Goal: Information Seeking & Learning: Learn about a topic

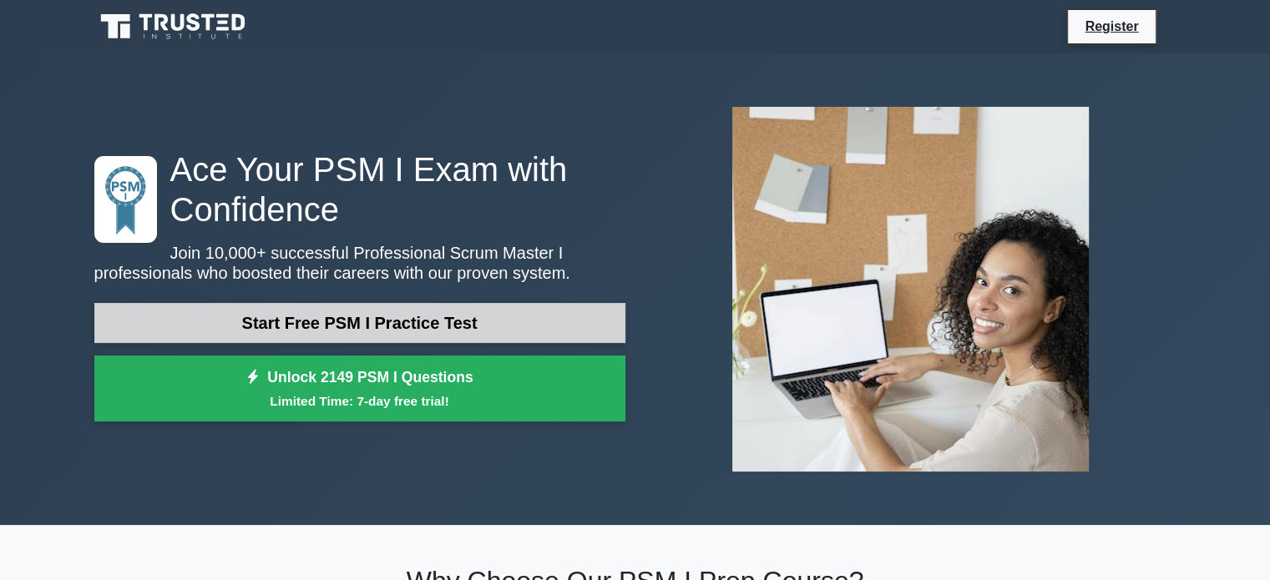
click at [518, 311] on link "Start Free PSM I Practice Test" at bounding box center [359, 323] width 531 height 40
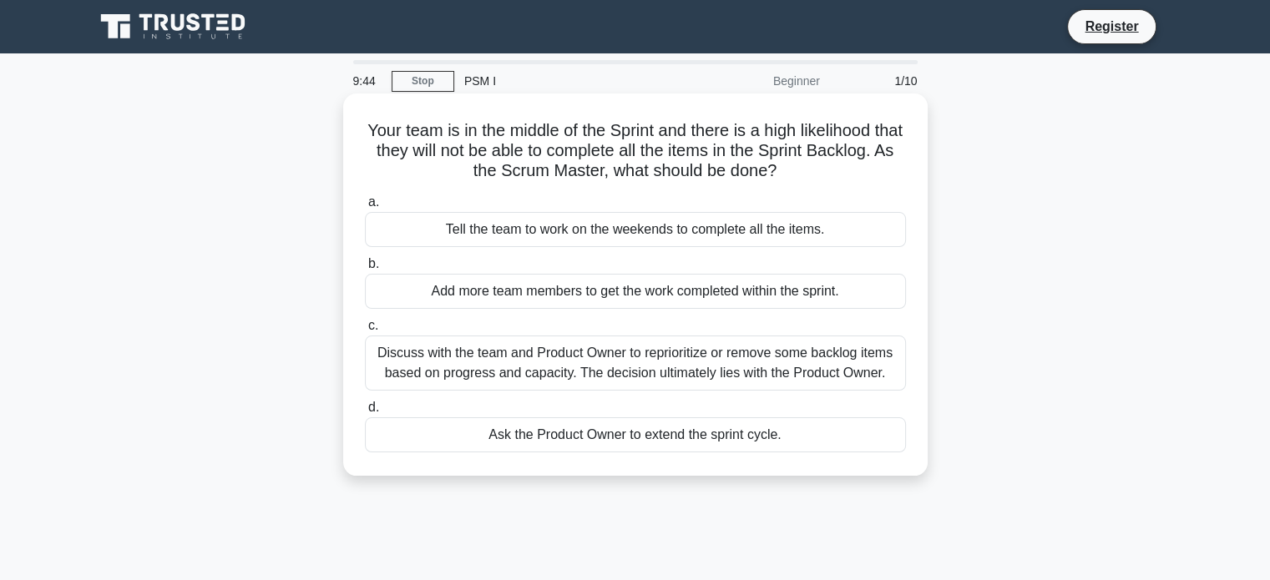
click at [770, 379] on div "Discuss with the team and Product Owner to reprioritize or remove some backlog …" at bounding box center [635, 363] width 541 height 55
click at [365, 331] on input "c. Discuss with the team and Product Owner to reprioritize or remove some backl…" at bounding box center [365, 326] width 0 height 11
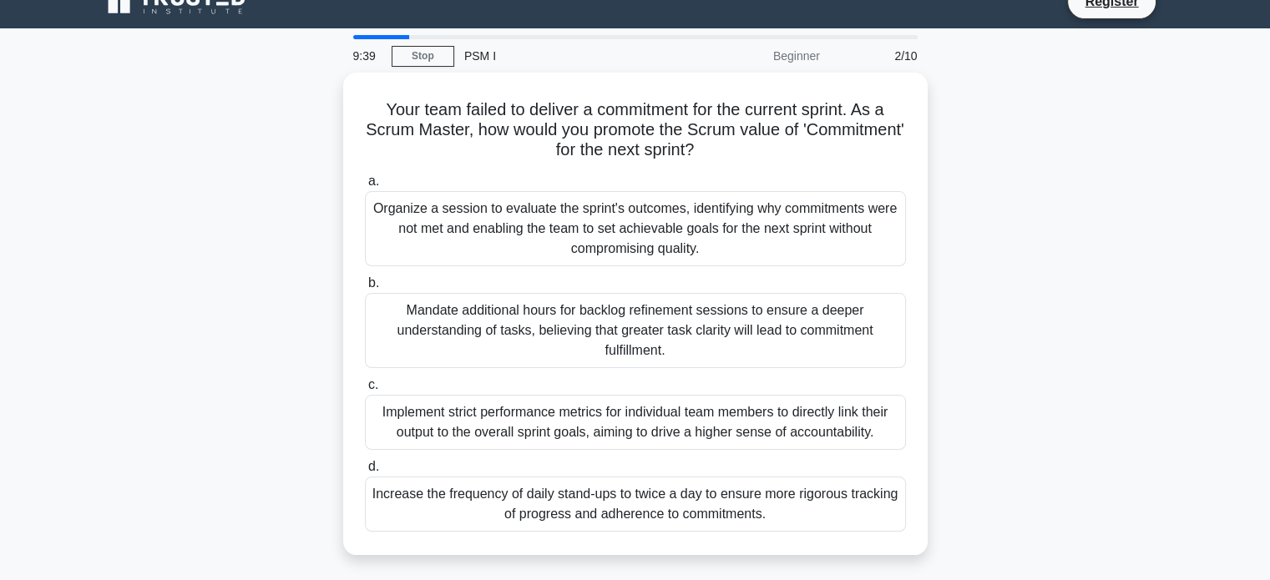
scroll to position [30, 0]
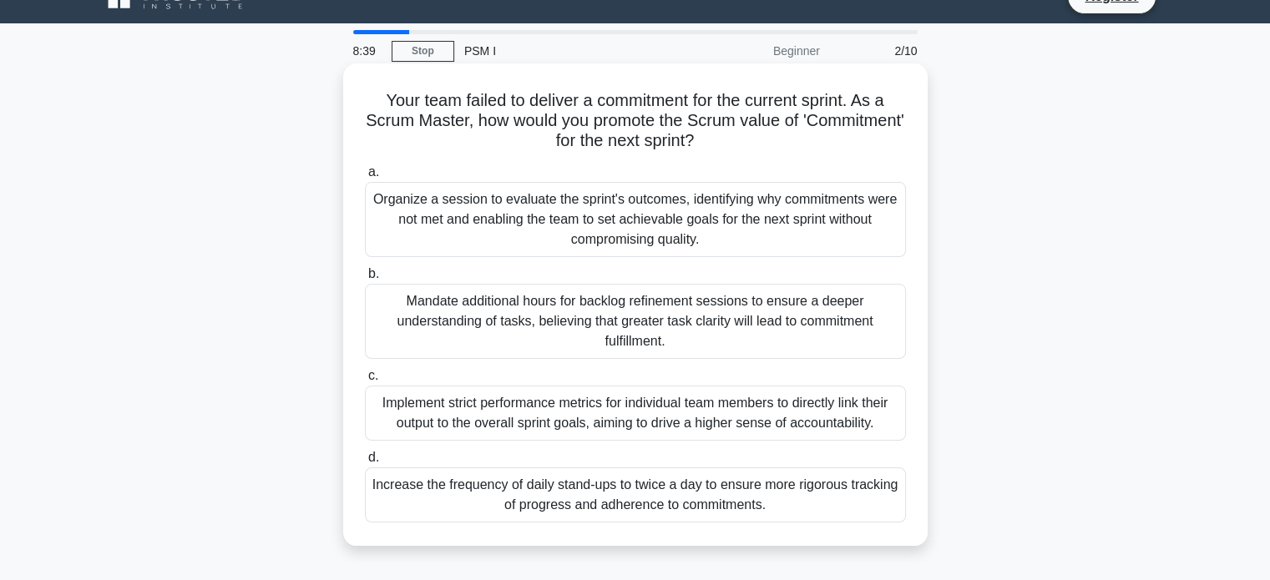
click at [721, 213] on div "Organize a session to evaluate the sprint's outcomes, identifying why commitmen…" at bounding box center [635, 219] width 541 height 75
click at [365, 178] on input "a. Organize a session to evaluate the sprint's outcomes, identifying why commit…" at bounding box center [365, 172] width 0 height 11
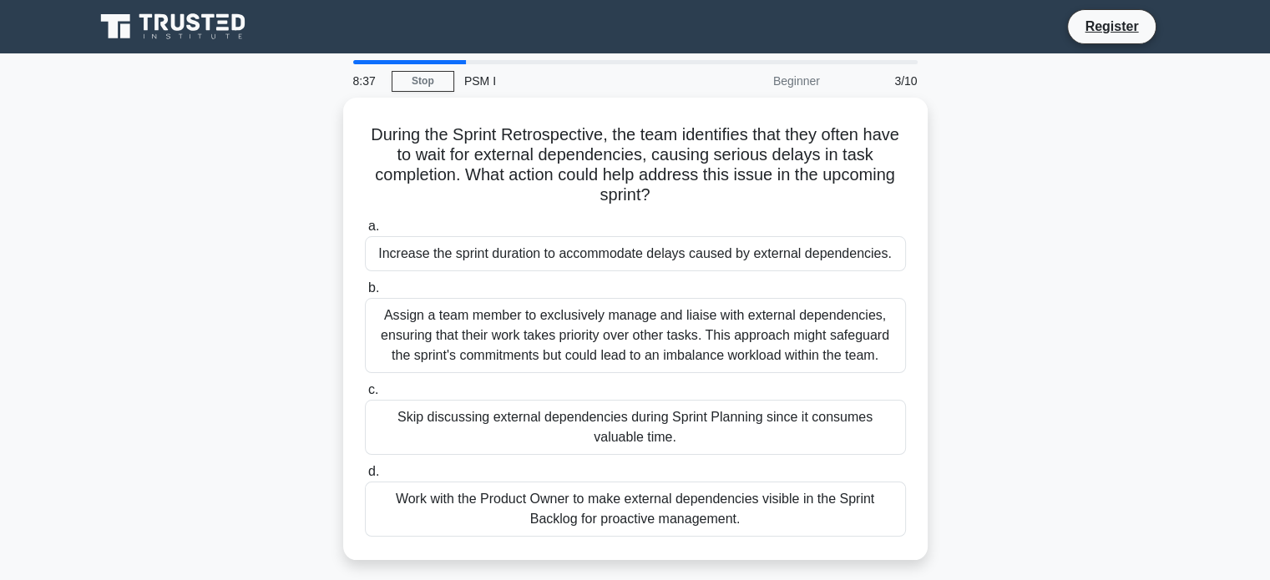
scroll to position [0, 0]
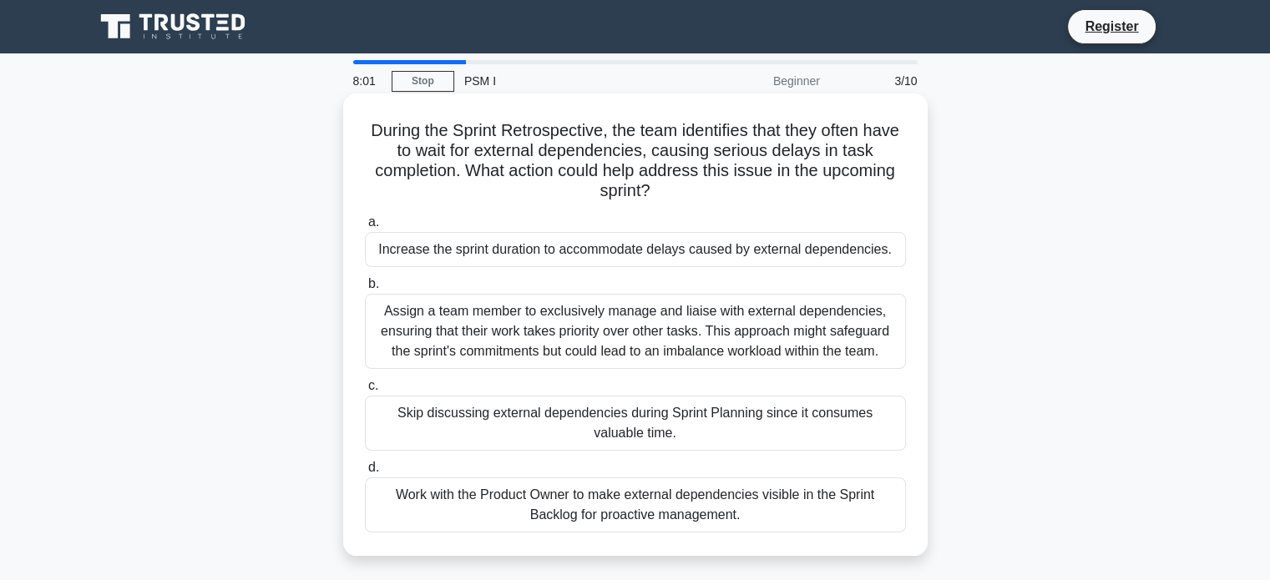
click at [658, 504] on div "Work with the Product Owner to make external dependencies visible in the Sprint…" at bounding box center [635, 505] width 541 height 55
click at [365, 473] on input "d. Work with the Product Owner to make external dependencies visible in the Spr…" at bounding box center [365, 468] width 0 height 11
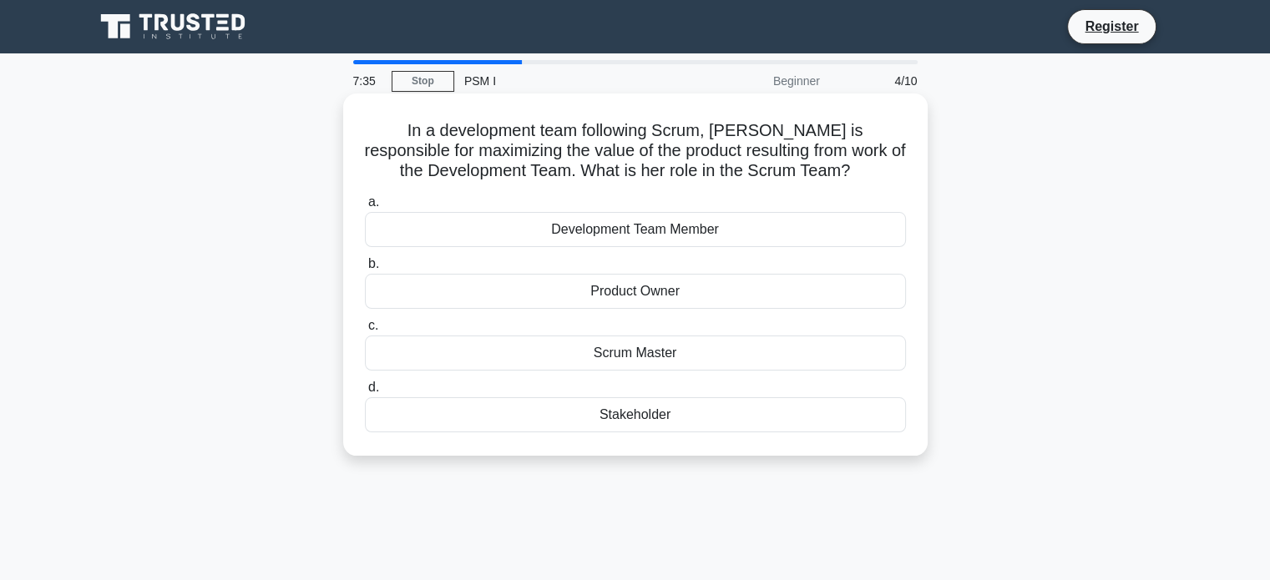
click at [690, 356] on div "Scrum Master" at bounding box center [635, 353] width 541 height 35
click at [365, 331] on input "c. Scrum Master" at bounding box center [365, 326] width 0 height 11
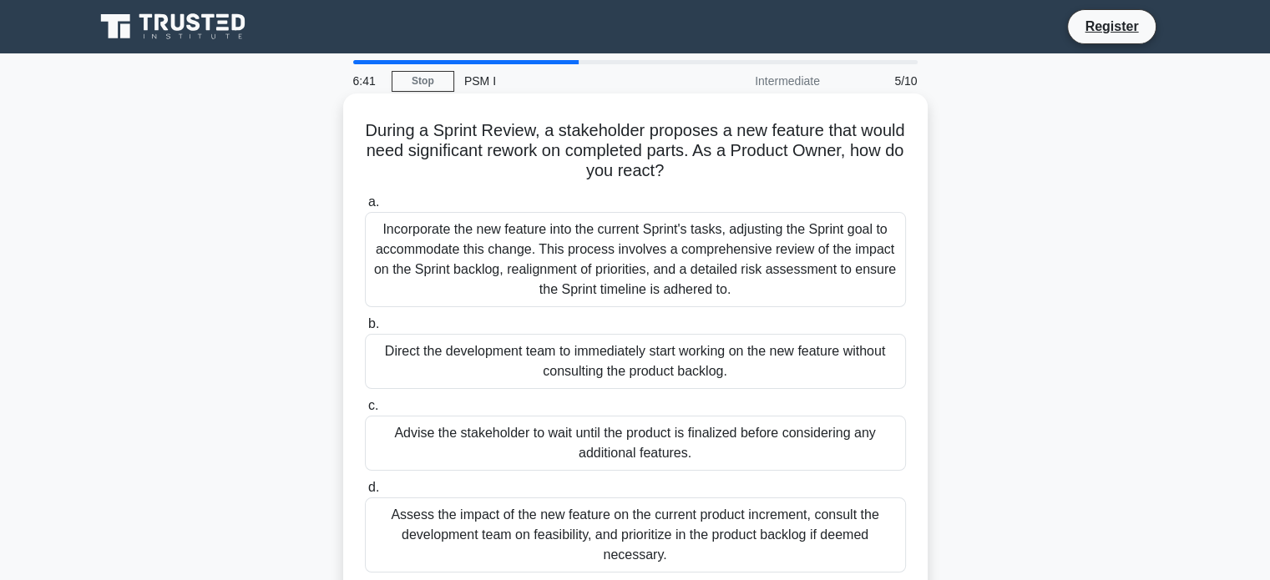
click at [717, 509] on div "Assess the impact of the new feature on the current product increment, consult …" at bounding box center [635, 535] width 541 height 75
click at [365, 493] on input "d. Assess the impact of the new feature on the current product increment, consu…" at bounding box center [365, 488] width 0 height 11
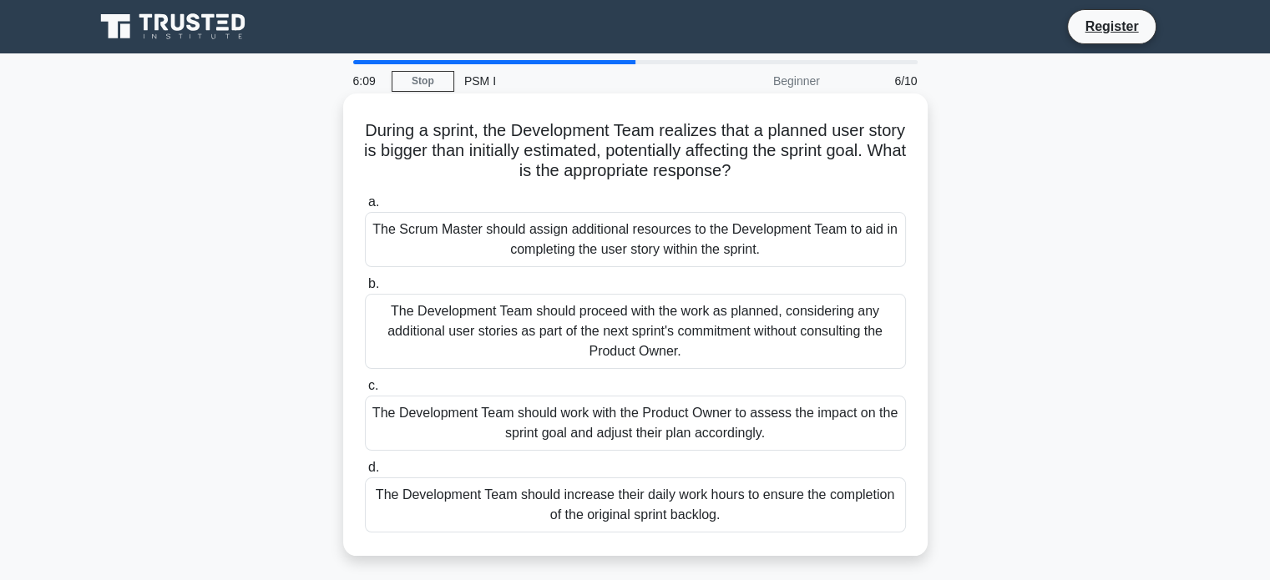
click at [733, 415] on div "The Development Team should work with the Product Owner to assess the impact on…" at bounding box center [635, 423] width 541 height 55
click at [365, 392] on input "c. The Development Team should work with the Product Owner to assess the impact…" at bounding box center [365, 386] width 0 height 11
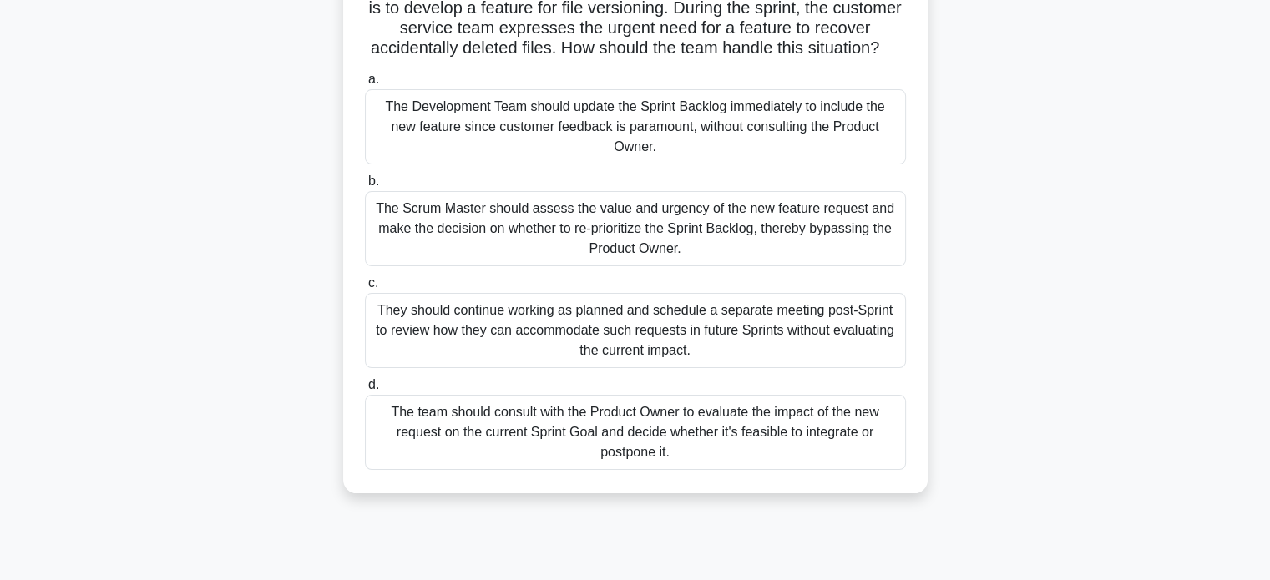
scroll to position [149, 0]
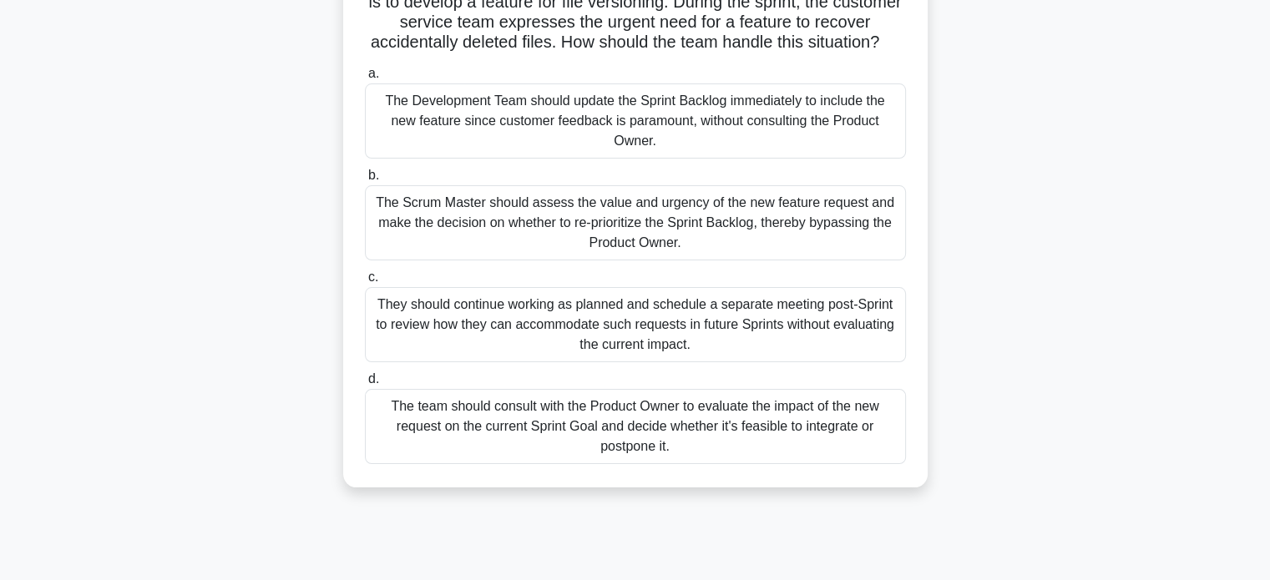
click at [808, 447] on div "The team should consult with the Product Owner to evaluate the impact of the ne…" at bounding box center [635, 426] width 541 height 75
click at [365, 385] on input "d. The team should consult with the Product Owner to evaluate the impact of the…" at bounding box center [365, 379] width 0 height 11
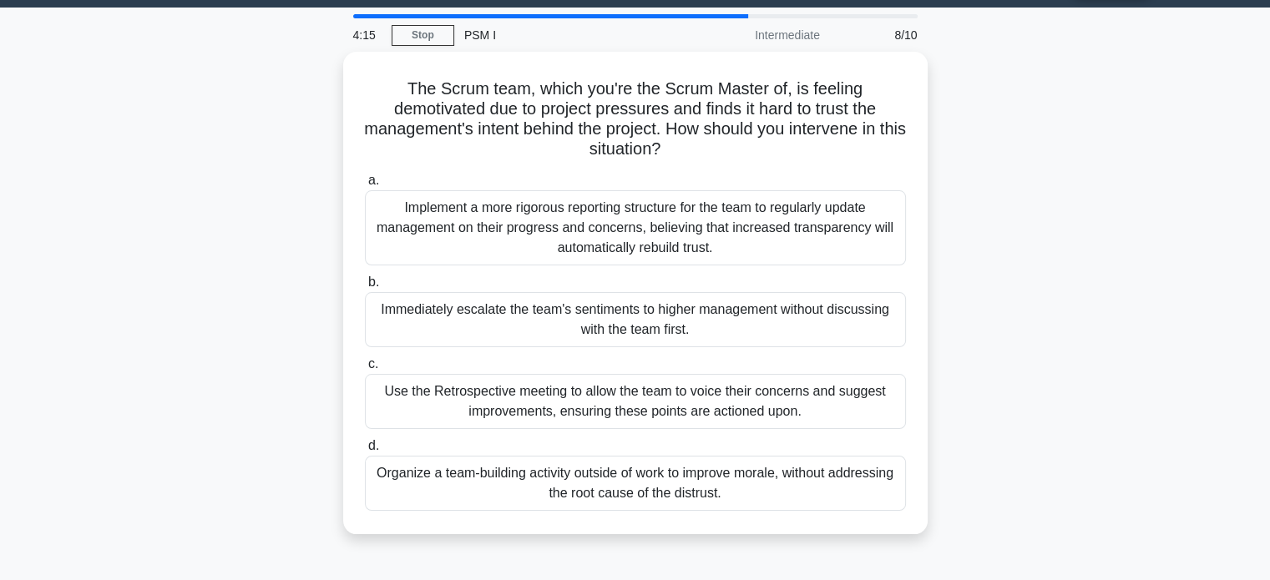
scroll to position [49, 0]
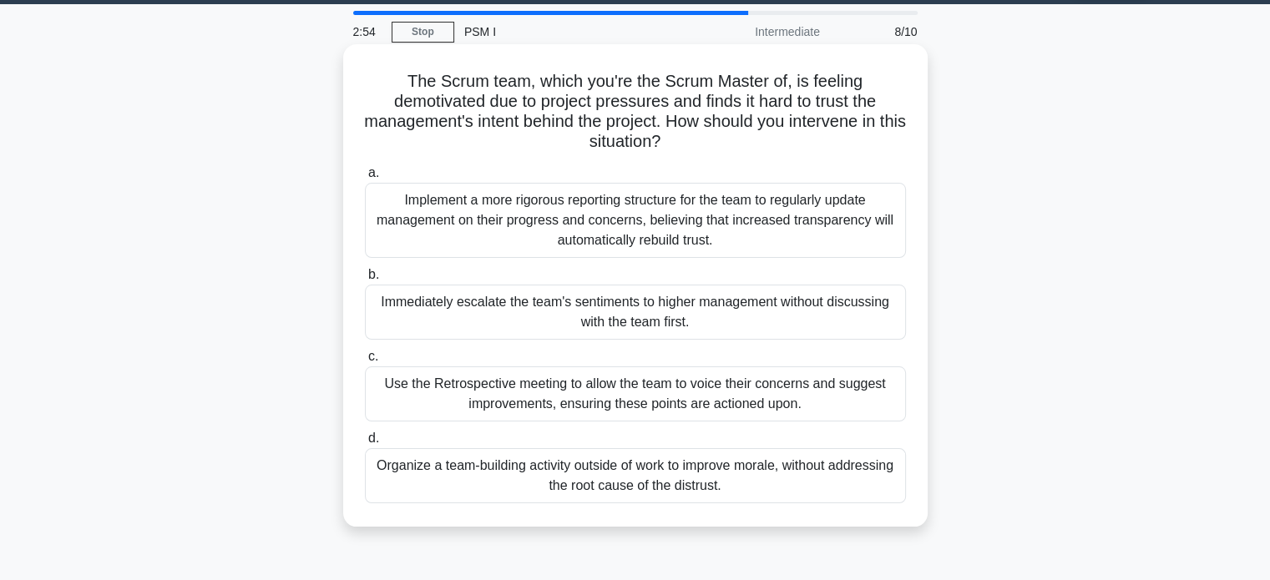
click at [635, 396] on div "Use the Retrospective meeting to allow the team to voice their concerns and sug…" at bounding box center [635, 394] width 541 height 55
click at [365, 362] on input "c. Use the Retrospective meeting to allow the team to voice their concerns and …" at bounding box center [365, 357] width 0 height 11
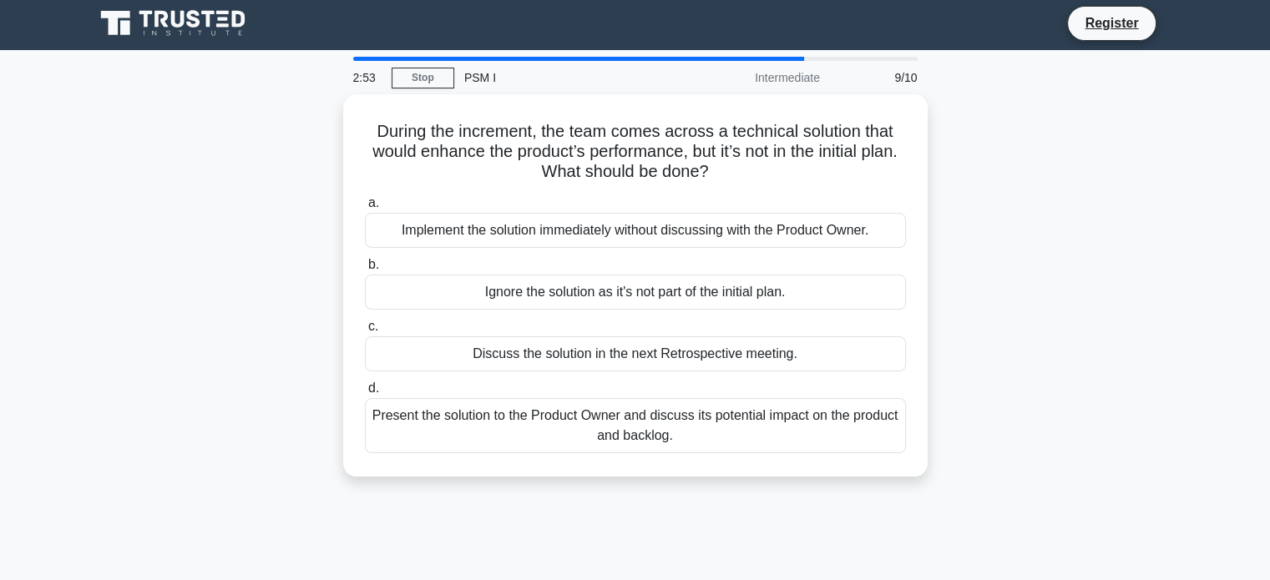
scroll to position [0, 0]
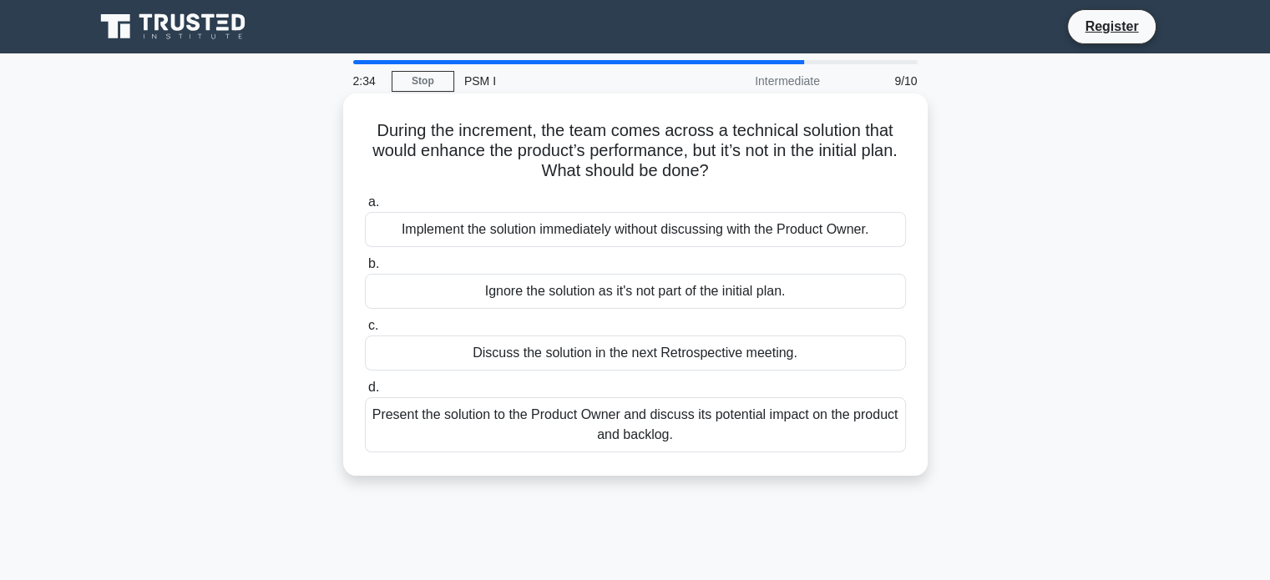
click at [726, 413] on div "Present the solution to the Product Owner and discuss its potential impact on t…" at bounding box center [635, 424] width 541 height 55
click at [365, 393] on input "d. Present the solution to the Product Owner and discuss its potential impact o…" at bounding box center [365, 387] width 0 height 11
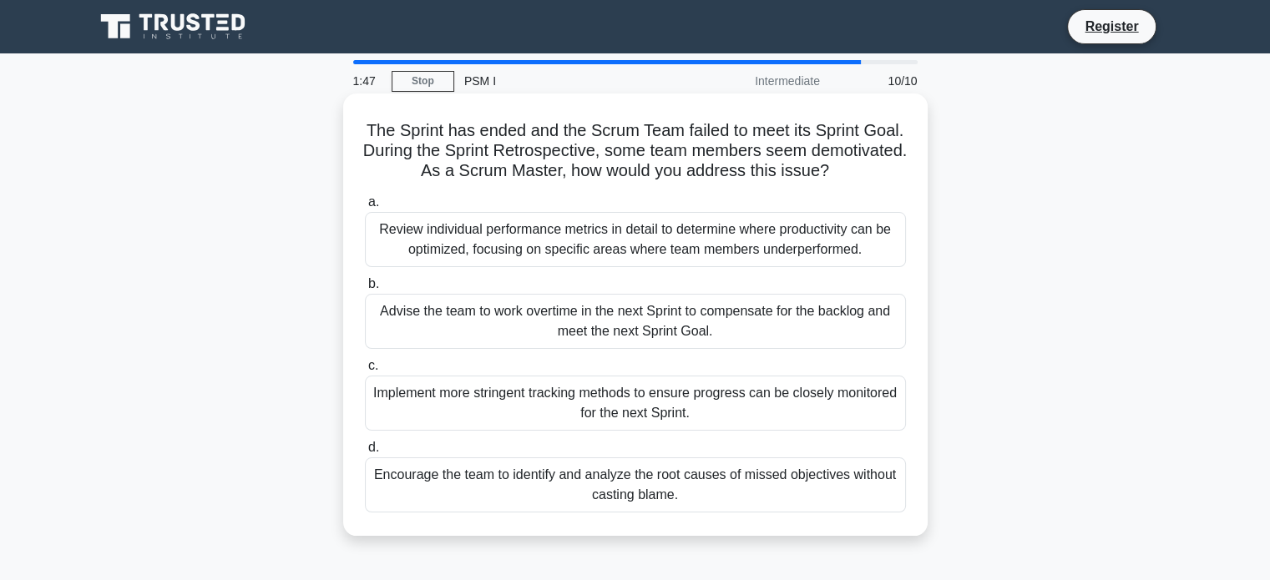
click at [821, 489] on div "Encourage the team to identify and analyze the root causes of missed objectives…" at bounding box center [635, 485] width 541 height 55
click at [365, 453] on input "d. Encourage the team to identify and analyze the root causes of missed objecti…" at bounding box center [365, 448] width 0 height 11
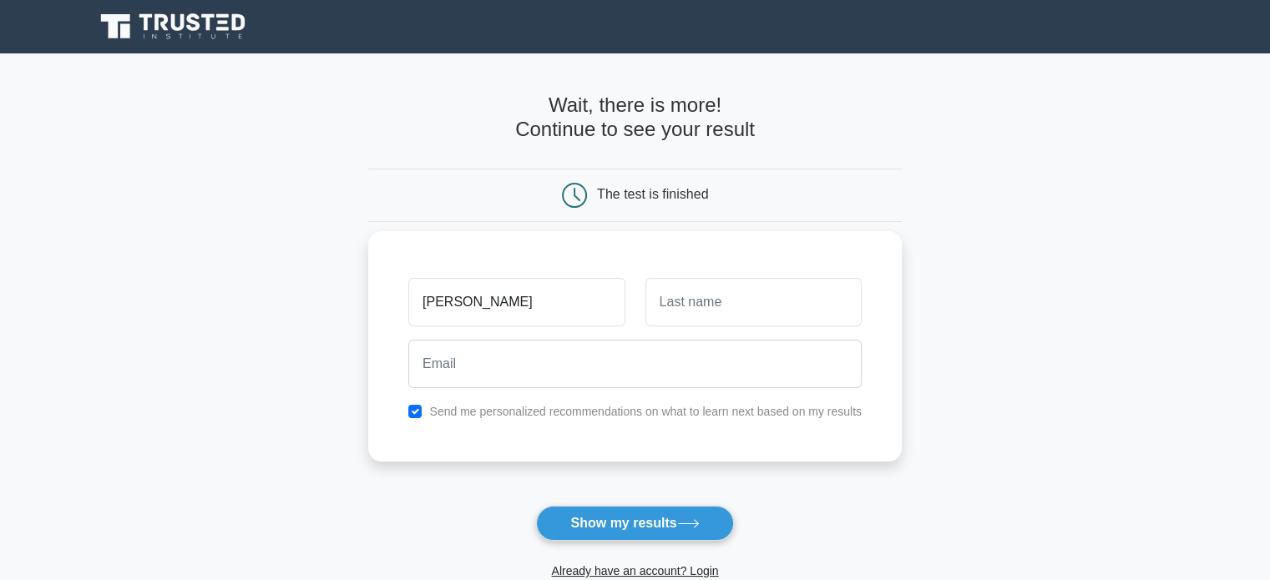
type input "[PERSON_NAME]"
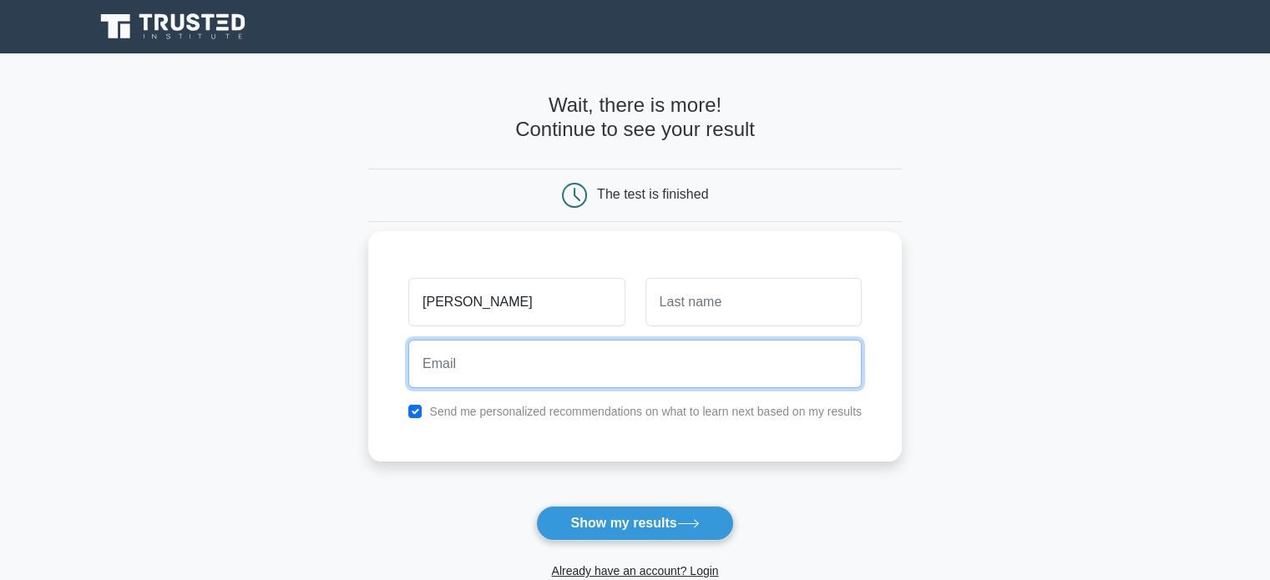
click at [691, 369] on input "email" at bounding box center [634, 364] width 453 height 48
type input "[EMAIL_ADDRESS][DOMAIN_NAME]"
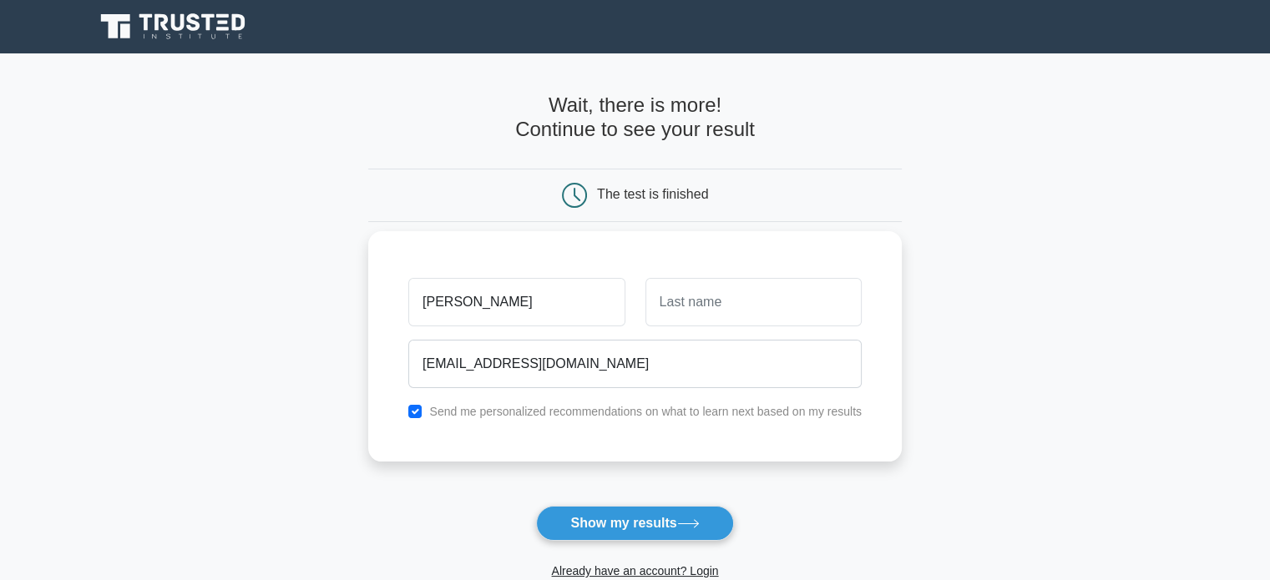
click at [626, 420] on div "Send me personalized recommendations on what to learn next based on my results" at bounding box center [634, 412] width 473 height 20
click at [605, 415] on label "Send me personalized recommendations on what to learn next based on my results" at bounding box center [645, 411] width 433 height 13
click at [421, 417] on input "checkbox" at bounding box center [414, 411] width 13 height 13
checkbox input "false"
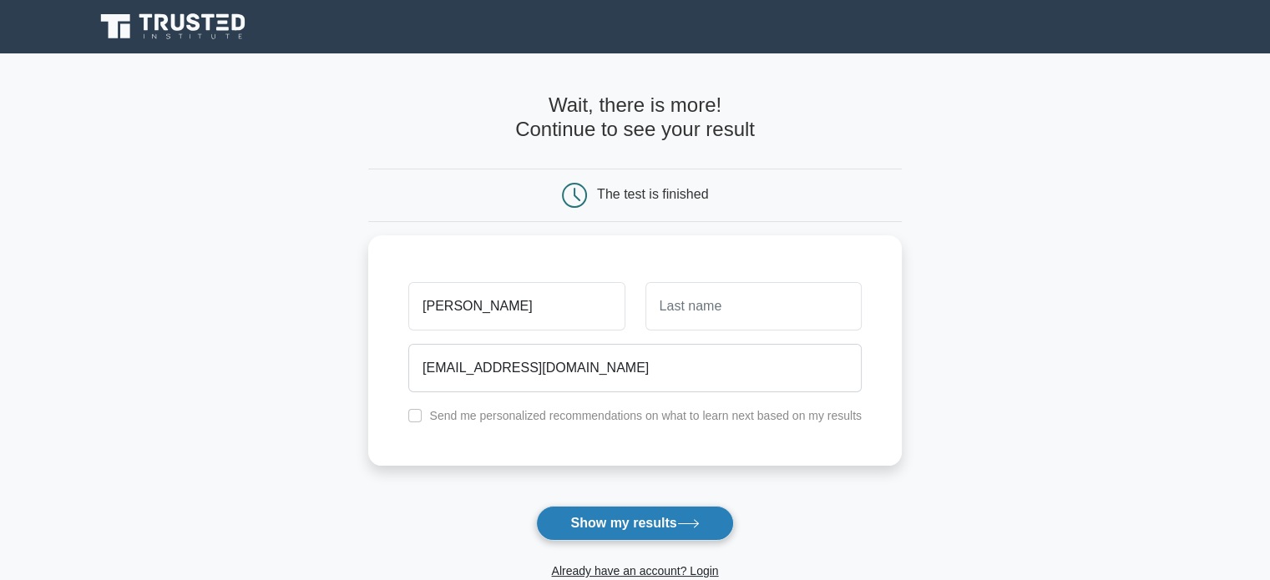
click at [615, 524] on button "Show my results" at bounding box center [634, 523] width 197 height 35
type input "chinni"
click at [629, 512] on button "Show my results" at bounding box center [634, 523] width 197 height 35
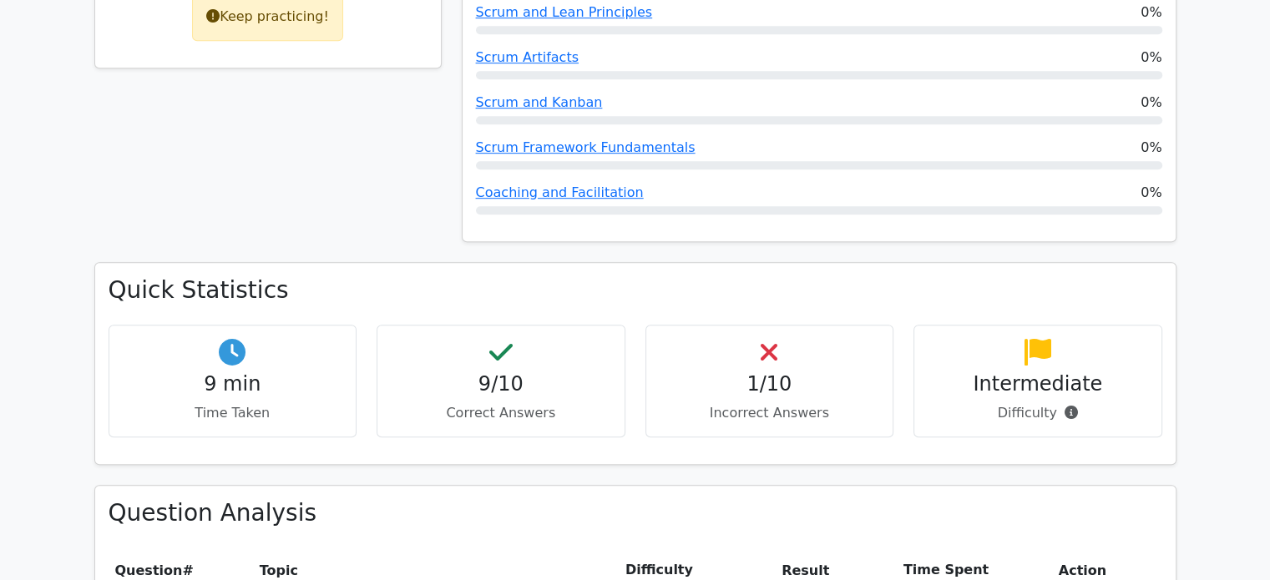
scroll to position [929, 0]
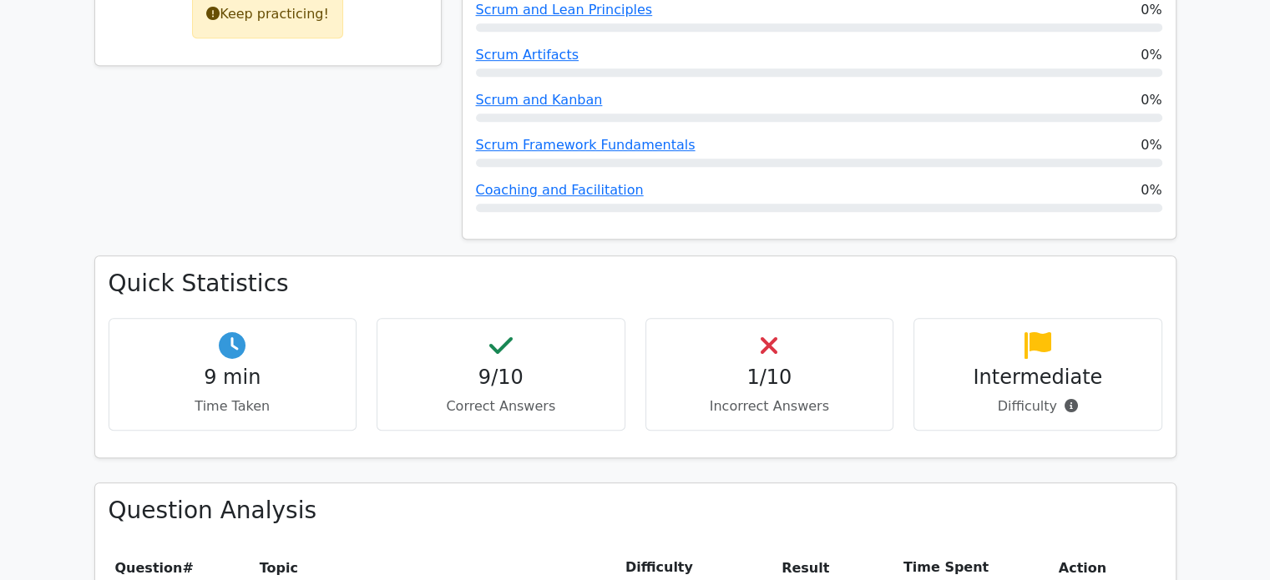
click at [823, 366] on h4 "1/10" at bounding box center [770, 378] width 220 height 24
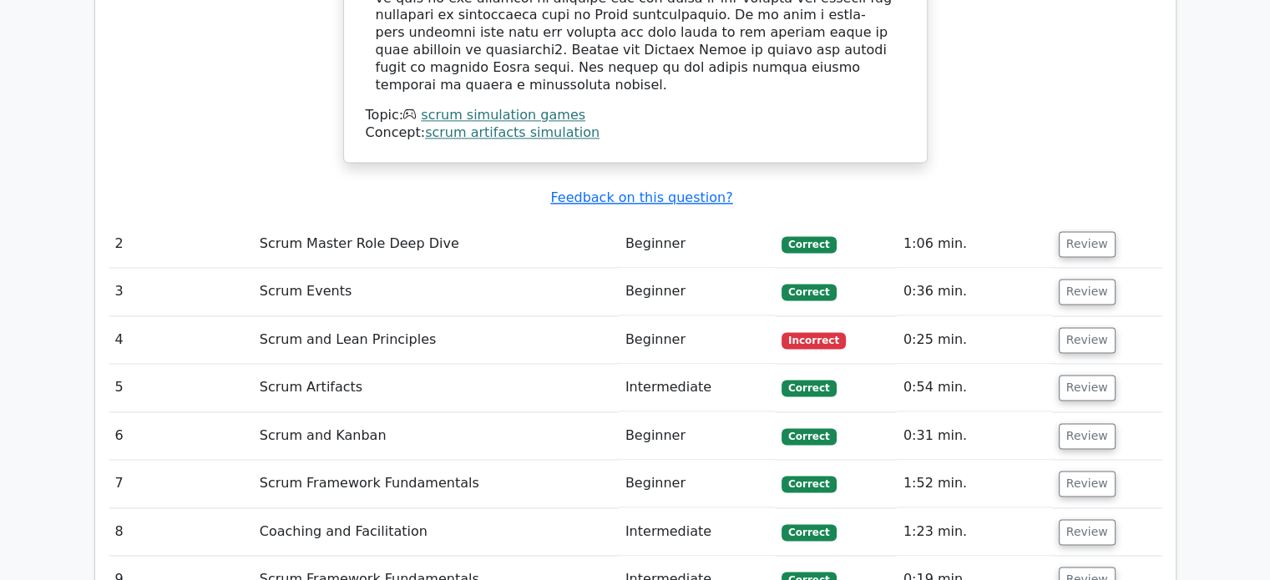
scroll to position [2218, 0]
click at [1075, 327] on button "Review" at bounding box center [1087, 340] width 57 height 26
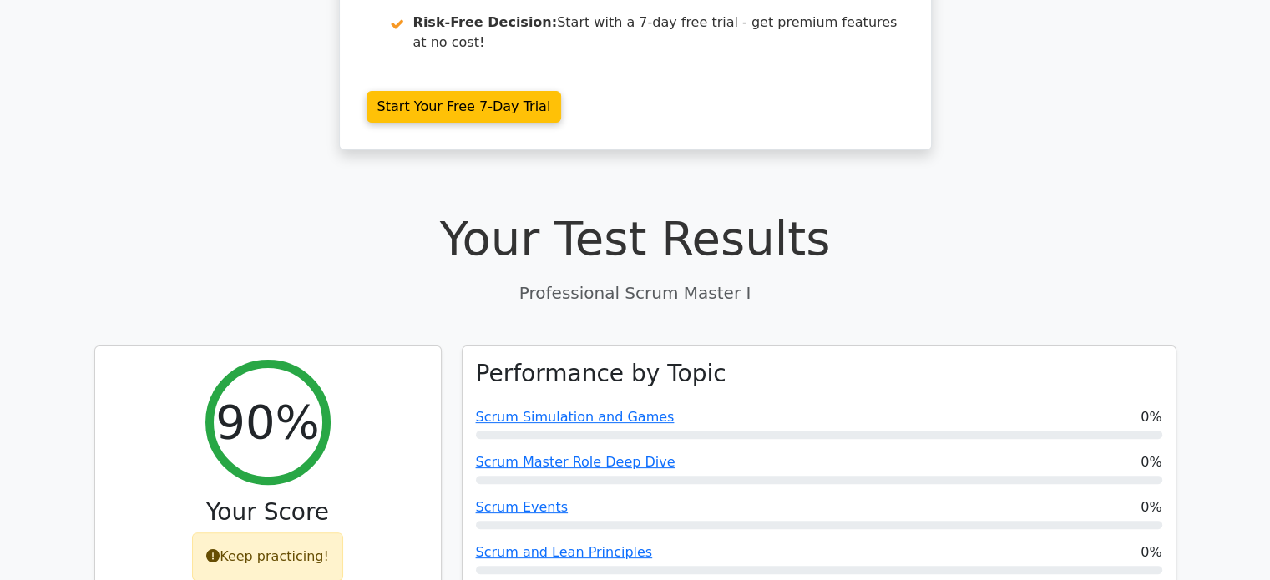
scroll to position [0, 0]
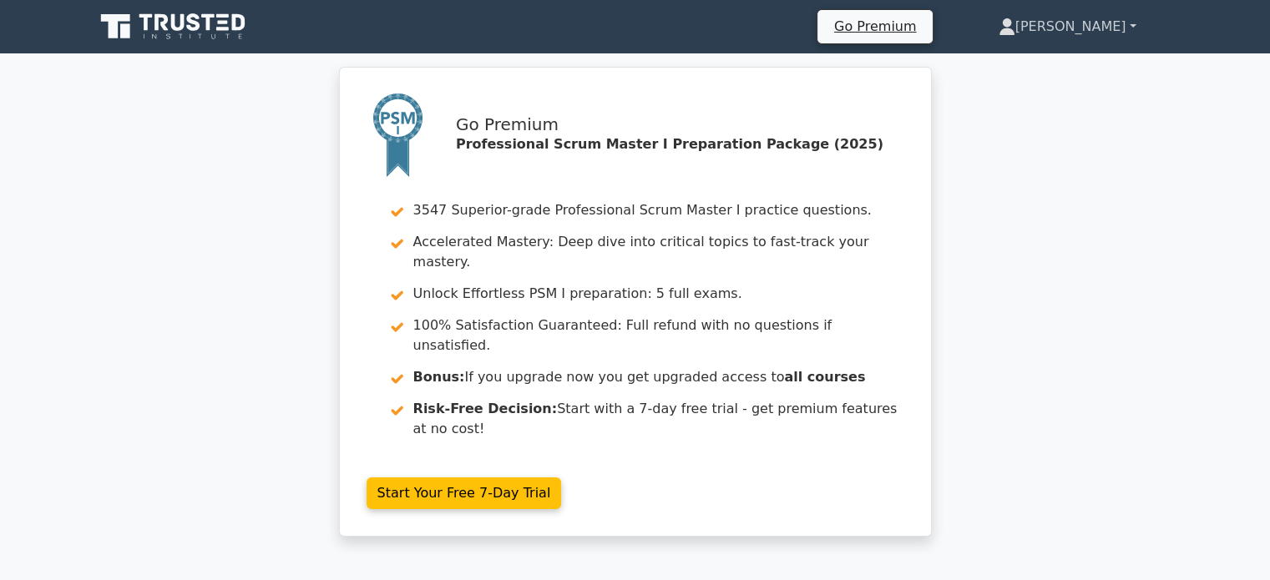
click at [1131, 25] on link "Aswini" at bounding box center [1068, 26] width 218 height 33
click at [1054, 183] on div "Go Premium Professional Scrum Master I Preparation Package (2025) 3547 Superior…" at bounding box center [635, 312] width 1270 height 490
